Goal: Task Accomplishment & Management: Manage account settings

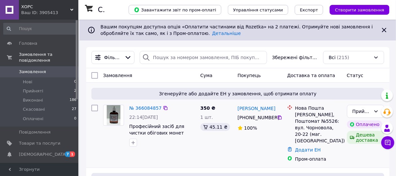
click at [142, 75] on div "Замовлення" at bounding box center [149, 76] width 97 height 12
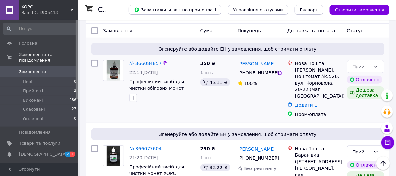
scroll to position [33, 0]
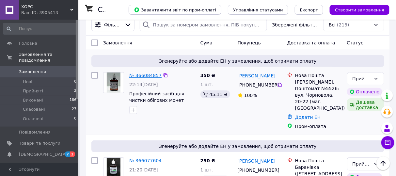
click at [144, 74] on link "№ 366084857" at bounding box center [145, 75] width 32 height 5
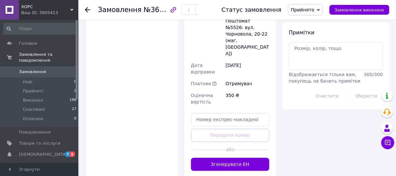
scroll to position [425, 0]
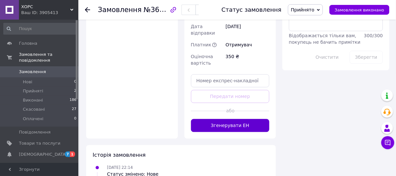
click at [218, 119] on button "Згенерувати ЕН" at bounding box center [230, 125] width 79 height 13
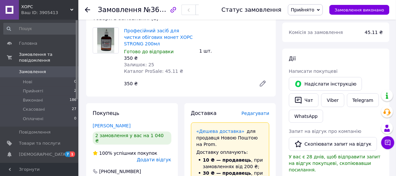
scroll to position [65, 0]
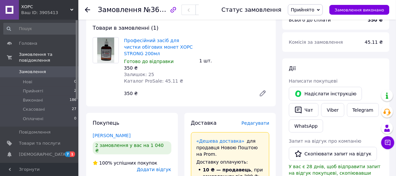
click at [29, 69] on span "Замовлення" at bounding box center [32, 72] width 27 height 6
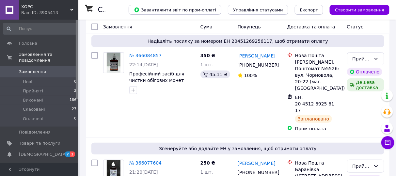
scroll to position [131, 0]
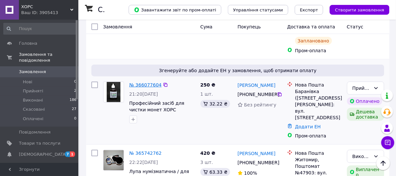
click at [149, 82] on link "№ 366077604" at bounding box center [145, 84] width 32 height 5
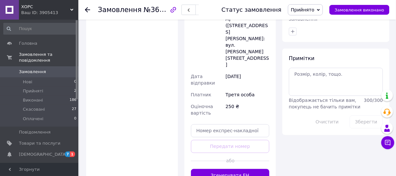
scroll to position [392, 0]
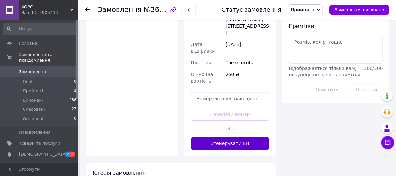
click at [208, 137] on button "Згенерувати ЕН" at bounding box center [230, 143] width 79 height 13
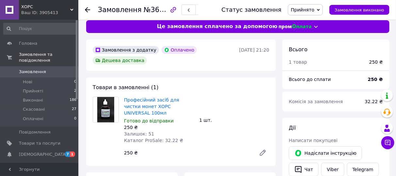
scroll to position [0, 0]
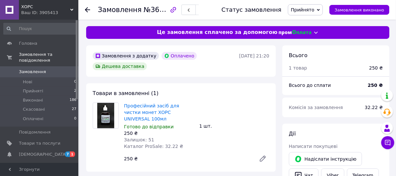
click at [323, 10] on span "Прийнято" at bounding box center [305, 9] width 35 height 11
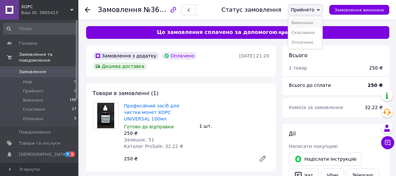
click at [313, 24] on li "Виконано" at bounding box center [305, 23] width 34 height 10
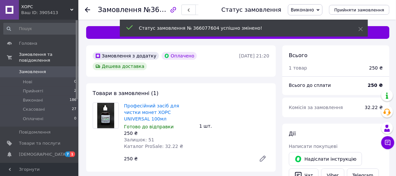
click at [29, 69] on span "Замовлення" at bounding box center [32, 72] width 27 height 6
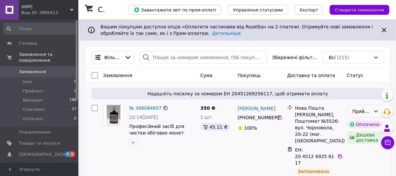
click at [375, 110] on icon at bounding box center [377, 111] width 4 height 2
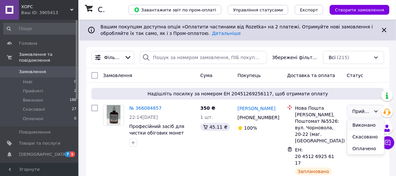
click at [365, 125] on li "Виконано" at bounding box center [366, 125] width 37 height 12
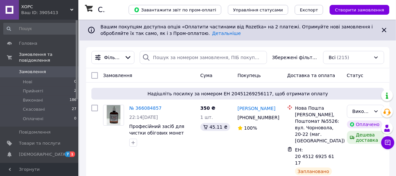
click at [73, 9] on use at bounding box center [71, 10] width 3 height 2
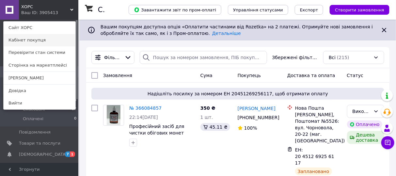
click at [26, 41] on link "Кабінет покупця" at bounding box center [40, 40] width 72 height 12
